Goal: Use online tool/utility: Utilize a website feature to perform a specific function

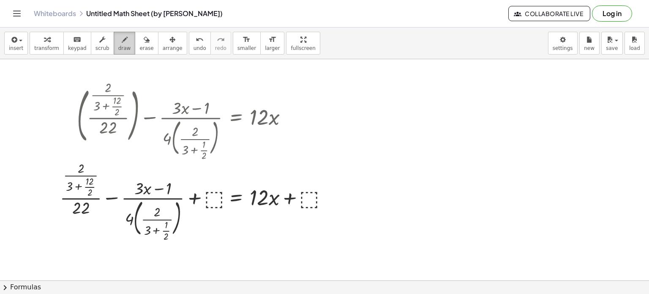
click at [118, 43] on div "button" at bounding box center [124, 39] width 13 height 10
drag, startPoint x: 365, startPoint y: 103, endPoint x: 370, endPoint y: 158, distance: 56.0
drag, startPoint x: 386, startPoint y: 106, endPoint x: 387, endPoint y: 120, distance: 13.5
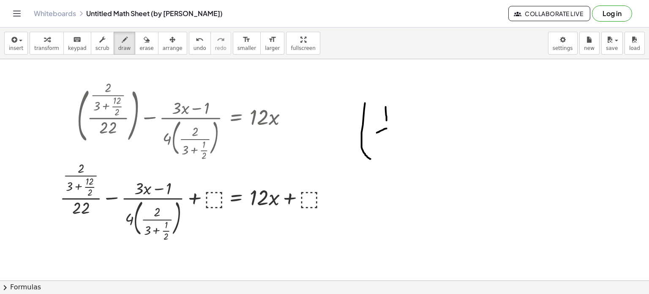
drag, startPoint x: 380, startPoint y: 131, endPoint x: 393, endPoint y: 125, distance: 14.0
drag, startPoint x: 386, startPoint y: 133, endPoint x: 404, endPoint y: 144, distance: 21.0
drag, startPoint x: 397, startPoint y: 100, endPoint x: 446, endPoint y: 161, distance: 78.5
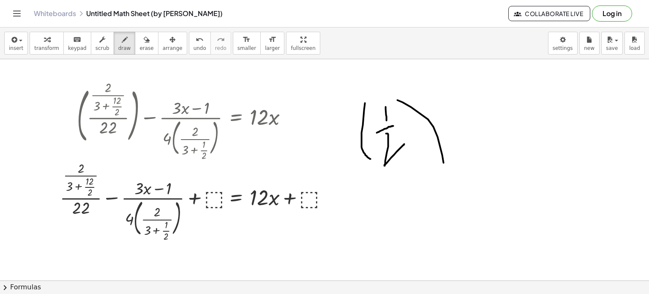
click at [42, 45] on span "transform" at bounding box center [46, 48] width 25 height 6
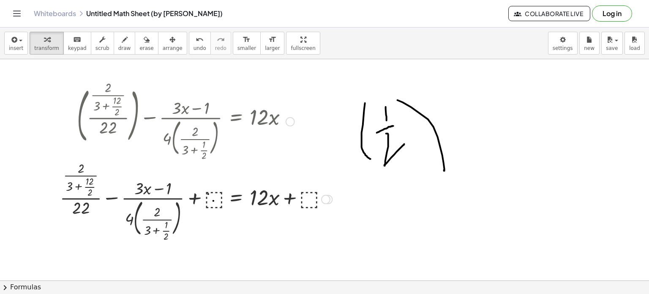
click at [215, 197] on div at bounding box center [196, 198] width 280 height 80
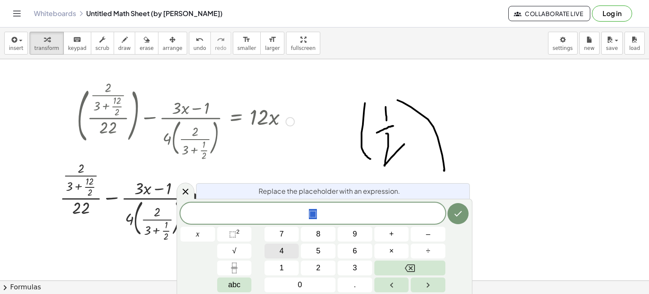
click at [288, 250] on button "4" at bounding box center [281, 250] width 35 height 15
click at [458, 218] on icon "Done" at bounding box center [458, 213] width 10 height 10
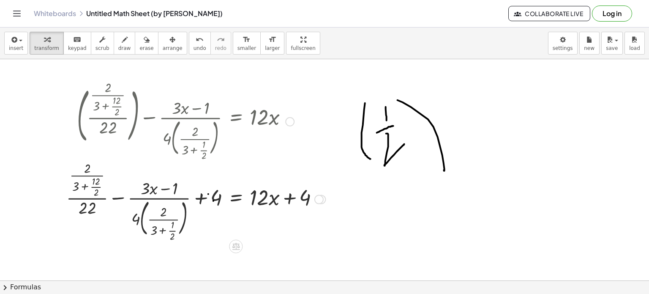
click at [216, 197] on div at bounding box center [195, 198] width 267 height 80
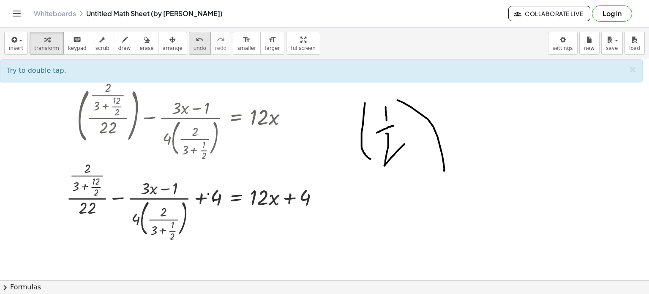
click at [196, 44] on icon "undo" at bounding box center [200, 40] width 8 height 10
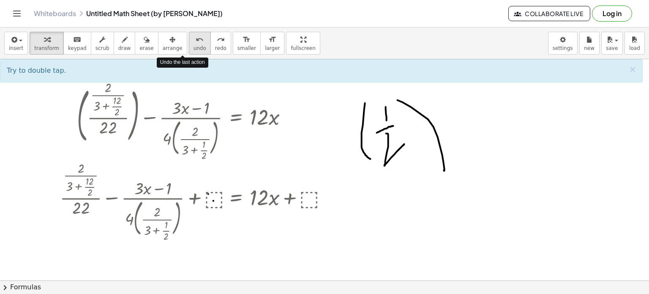
click at [196, 44] on icon "undo" at bounding box center [200, 40] width 8 height 10
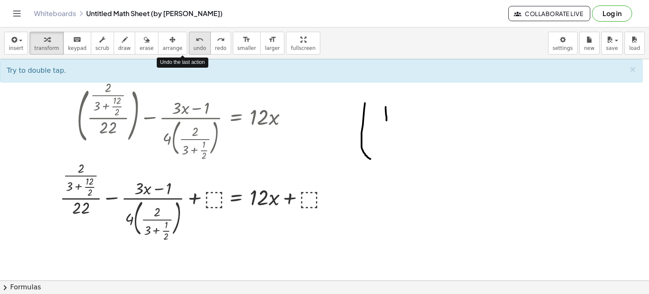
click at [196, 44] on icon "undo" at bounding box center [200, 40] width 8 height 10
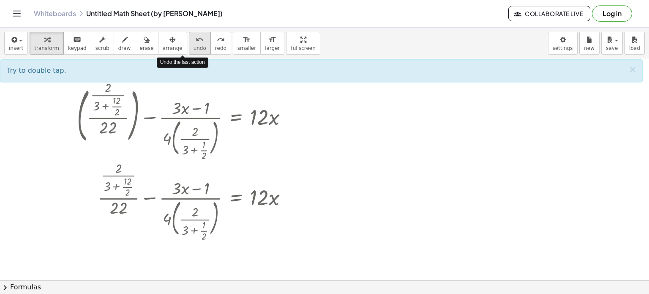
click at [196, 44] on icon "undo" at bounding box center [200, 40] width 8 height 10
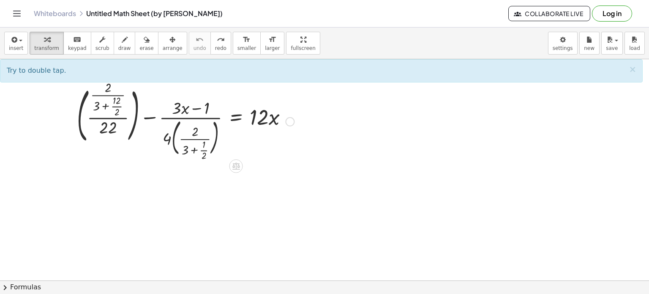
click at [290, 120] on div "Copied done" at bounding box center [289, 121] width 9 height 9
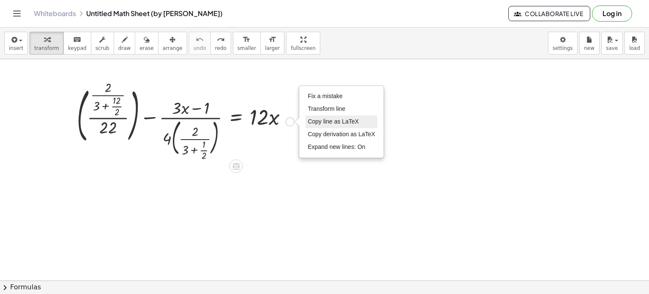
click at [340, 122] on span "Copy line as LaTeX" at bounding box center [333, 121] width 51 height 7
